Goal: Information Seeking & Learning: Learn about a topic

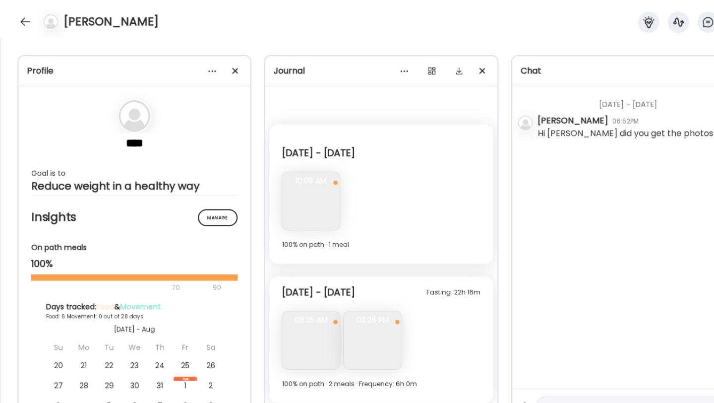
scroll to position [2049, 0]
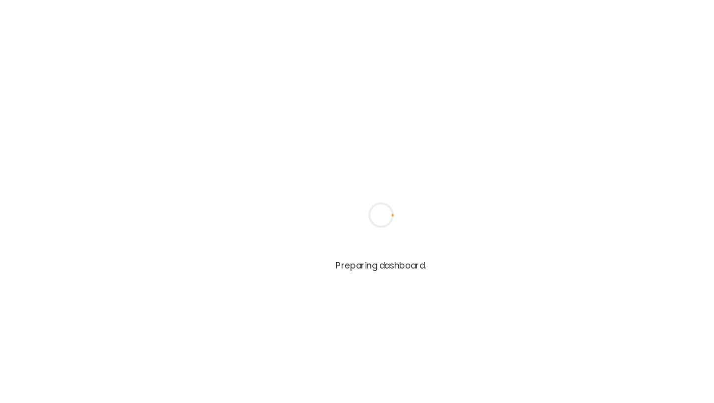
type input "**********"
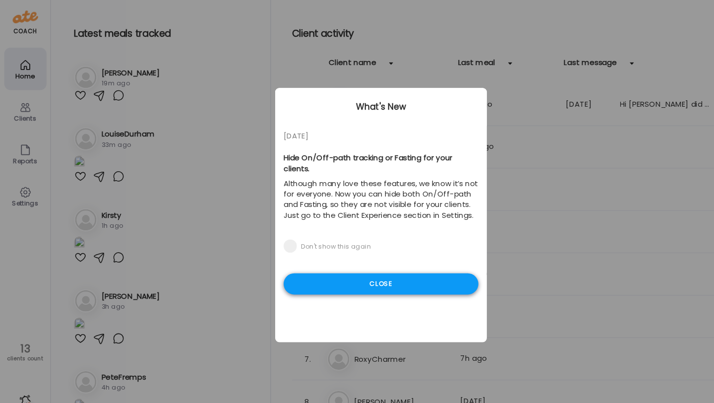
click at [307, 256] on div "Close" at bounding box center [357, 266] width 183 height 20
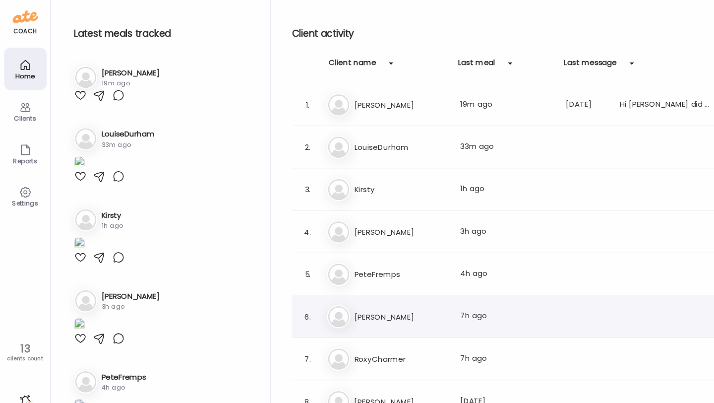
scroll to position [166, 0]
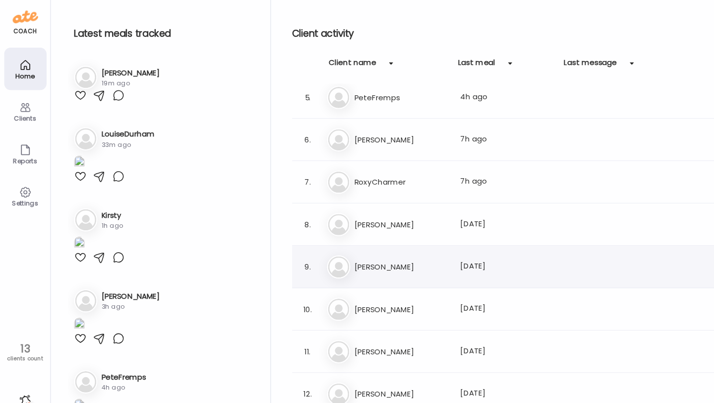
click at [378, 253] on h3 "[PERSON_NAME]" at bounding box center [375, 250] width 87 height 12
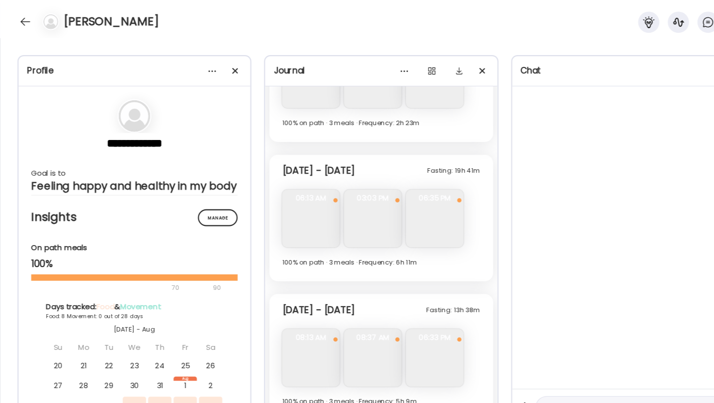
scroll to position [3259, 0]
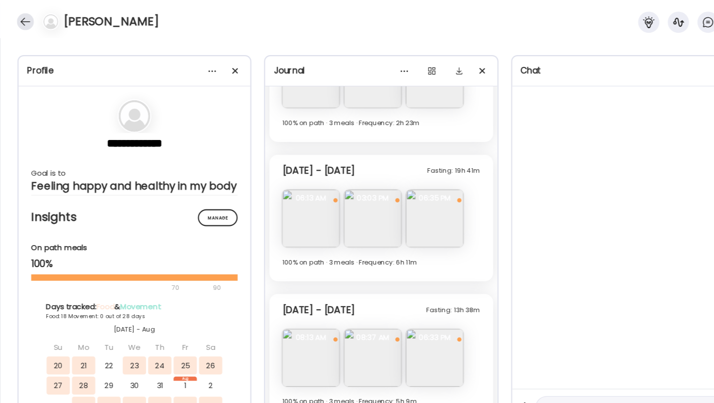
click at [22, 23] on div at bounding box center [24, 20] width 16 height 16
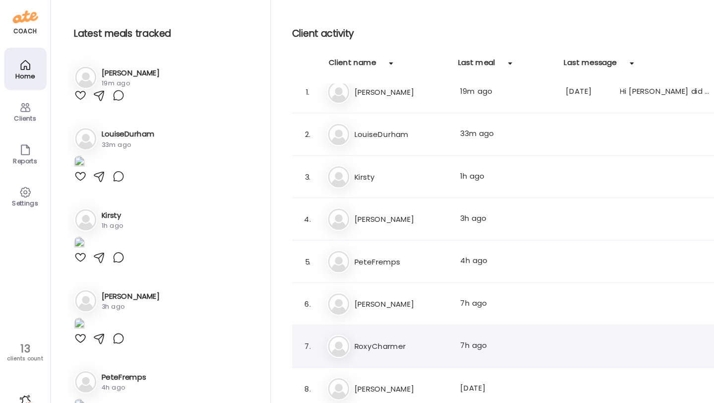
scroll to position [0, 0]
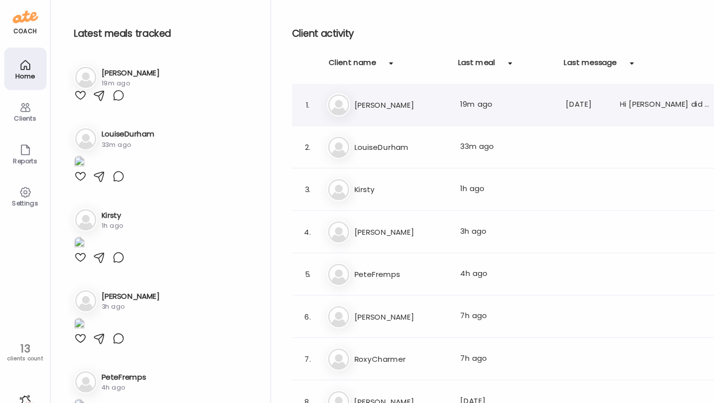
click at [362, 109] on div "1. To [PERSON_NAME] Last meal: 19m ago Last message: [DATE] Hi [PERSON_NAME] di…" at bounding box center [486, 98] width 425 height 40
click at [350, 101] on h3 "[PERSON_NAME]" at bounding box center [375, 98] width 87 height 12
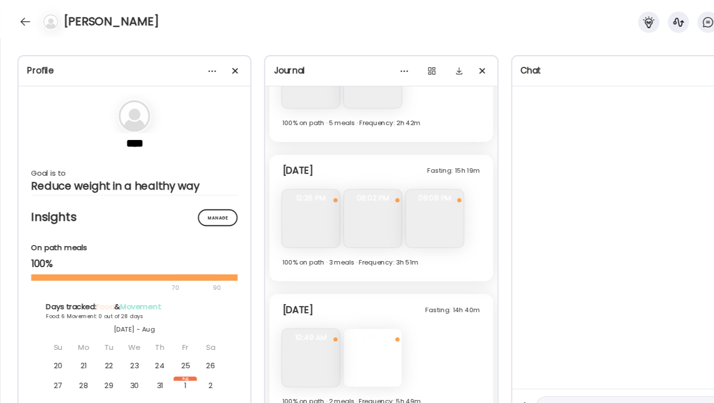
scroll to position [1277, 0]
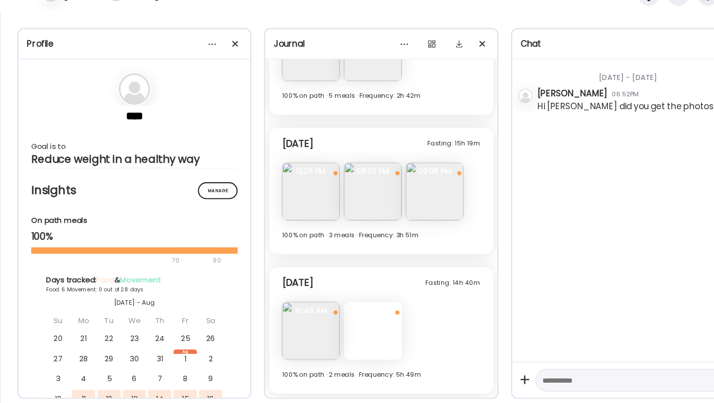
click at [352, 334] on div at bounding box center [349, 335] width 54 height 54
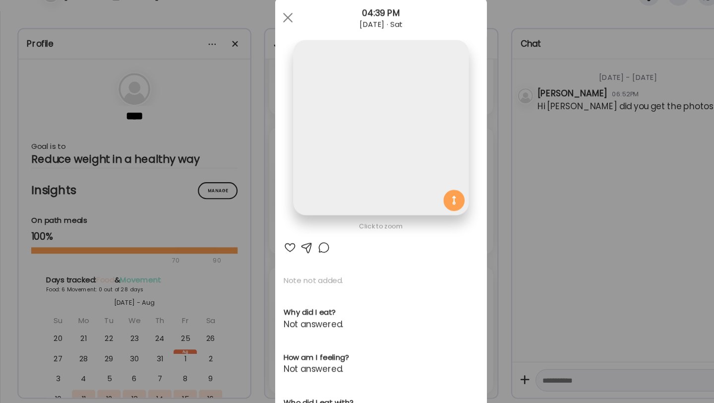
click at [330, 265] on div "Click to zoom AteMate AI Note not added. Why did I eat? Not answered. How am I …" at bounding box center [357, 316] width 198 height 584
click at [264, 41] on div at bounding box center [270, 42] width 20 height 20
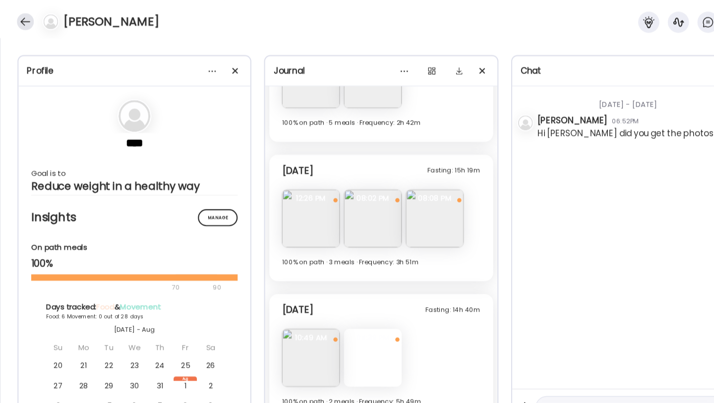
click at [22, 21] on div at bounding box center [24, 20] width 16 height 16
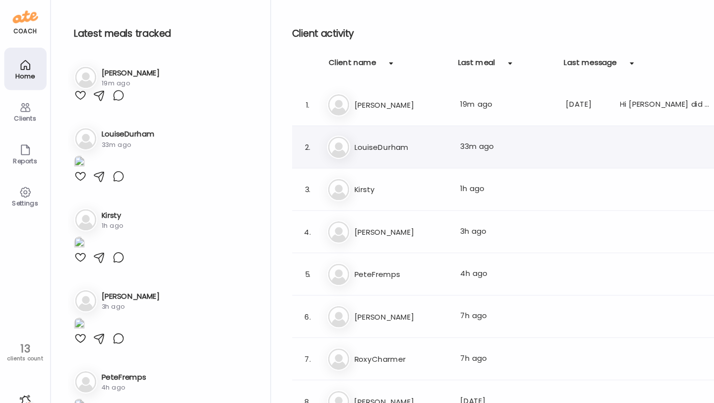
click at [356, 137] on h3 "LouiseDurham" at bounding box center [375, 138] width 87 height 12
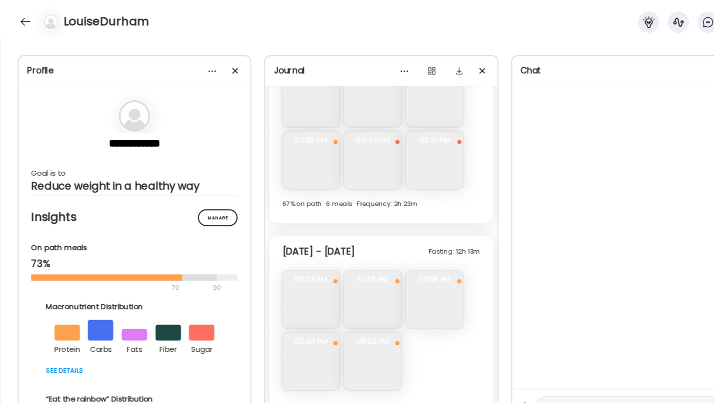
scroll to position [4622, 0]
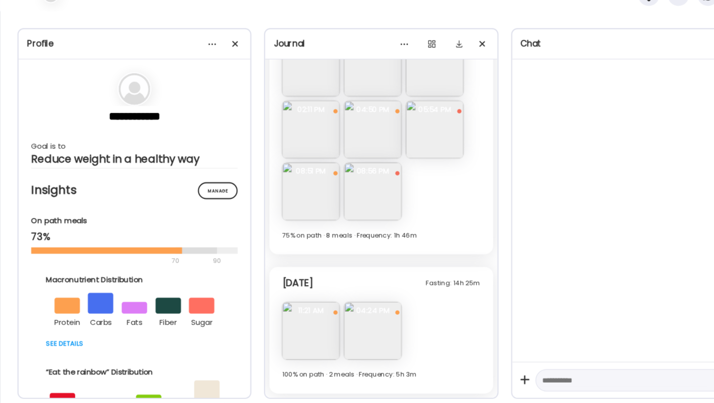
click at [349, 330] on img at bounding box center [349, 335] width 54 height 54
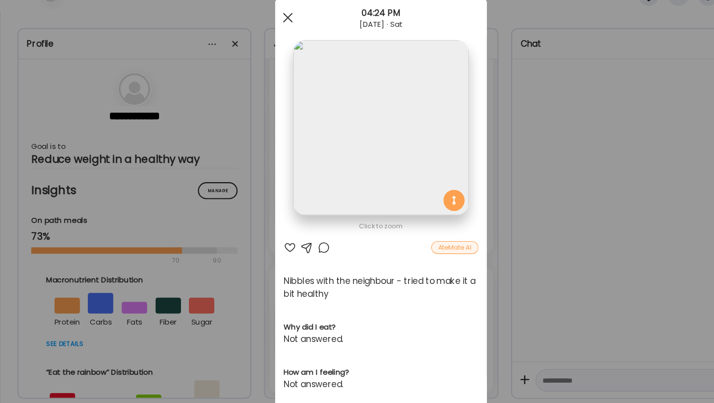
click at [273, 44] on span at bounding box center [269, 41] width 9 height 9
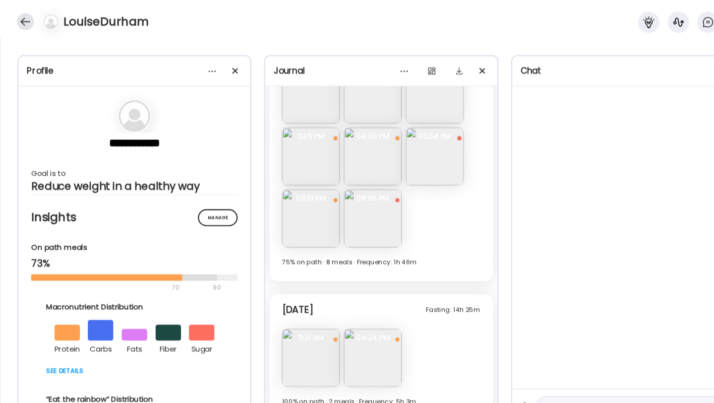
click at [29, 18] on div at bounding box center [24, 20] width 16 height 16
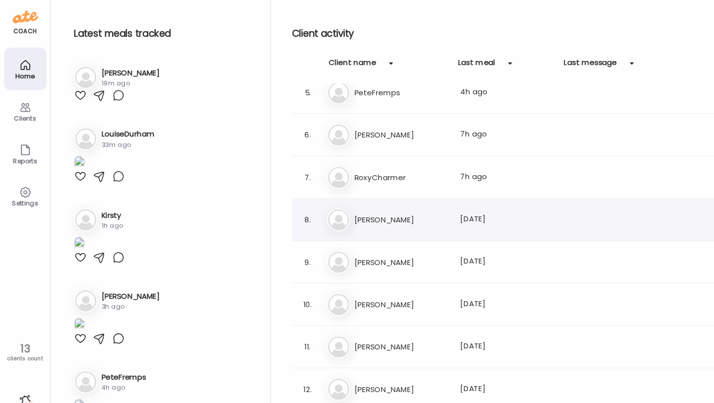
scroll to position [186, 0]
